Goal: Task Accomplishment & Management: Complete application form

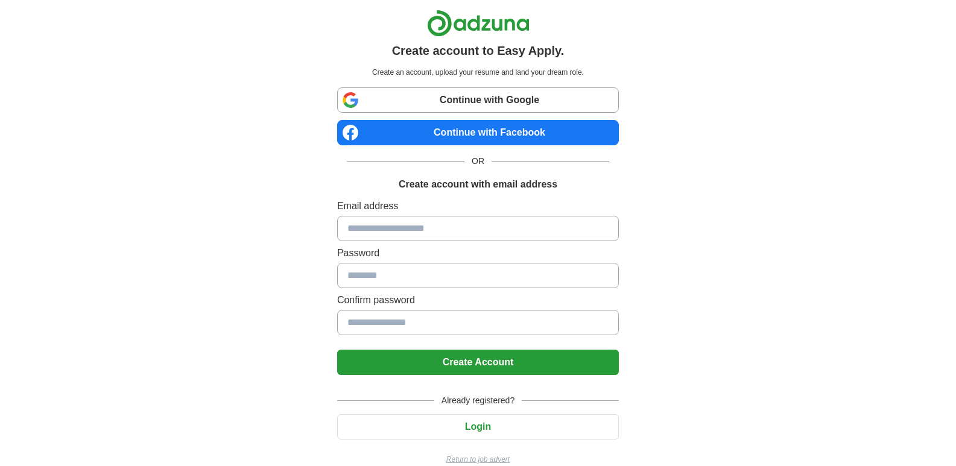
click at [400, 234] on input at bounding box center [478, 228] width 282 height 25
click at [399, 234] on input at bounding box center [478, 228] width 282 height 25
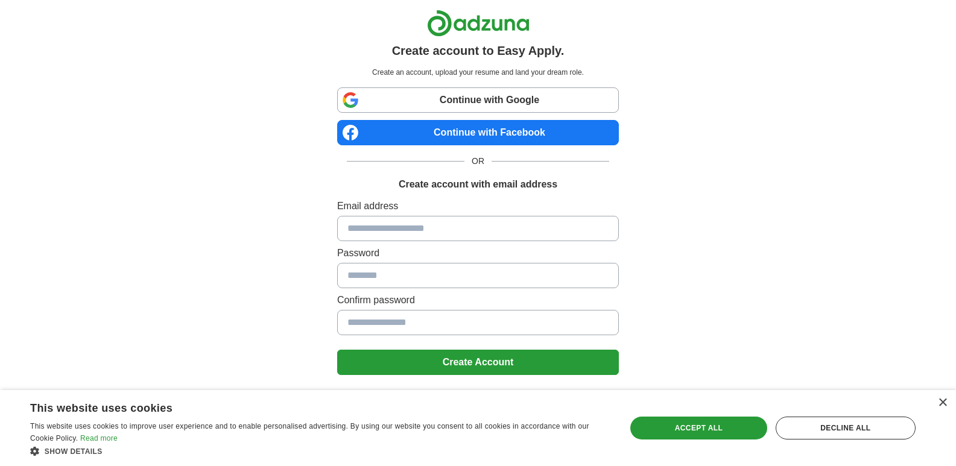
drag, startPoint x: 399, startPoint y: 234, endPoint x: 740, endPoint y: 223, distance: 340.8
click at [743, 224] on div "Create account to Easy Apply. Create an account, upload your resume and land yo…" at bounding box center [478, 242] width 752 height 484
click at [470, 130] on link "Continue with Facebook" at bounding box center [478, 132] width 282 height 25
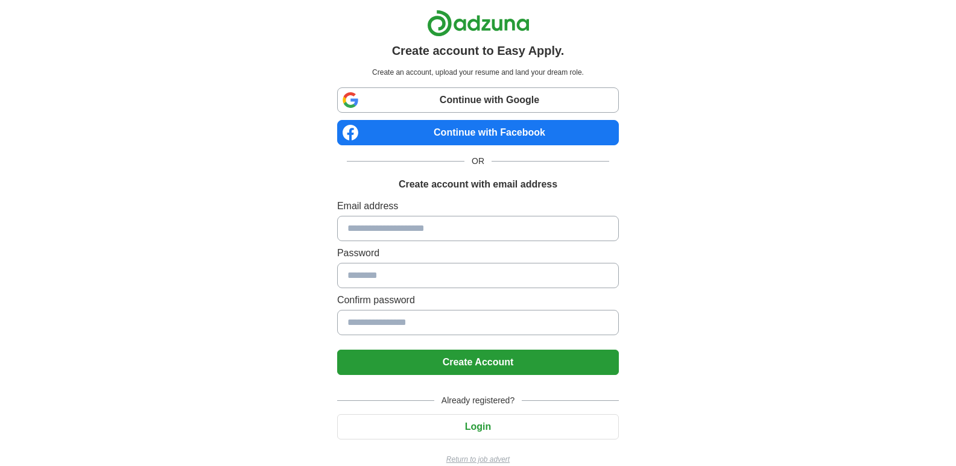
click at [503, 136] on link "Continue with Facebook" at bounding box center [478, 132] width 282 height 25
